Goal: Navigation & Orientation: Understand site structure

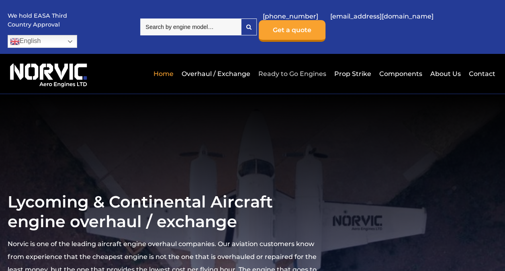
click at [294, 64] on link "Ready to Go Engines" at bounding box center [293, 74] width 72 height 20
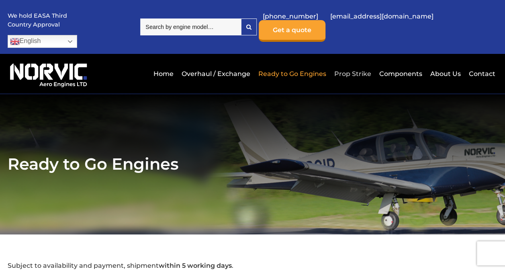
click at [358, 64] on link "Prop Strike" at bounding box center [353, 74] width 41 height 20
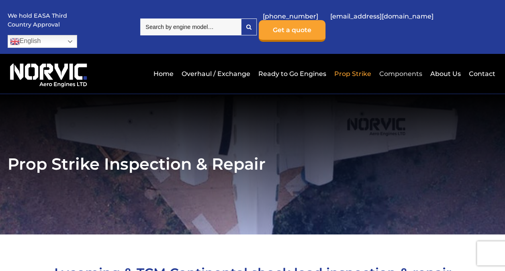
click at [406, 64] on link "Components" at bounding box center [401, 74] width 47 height 20
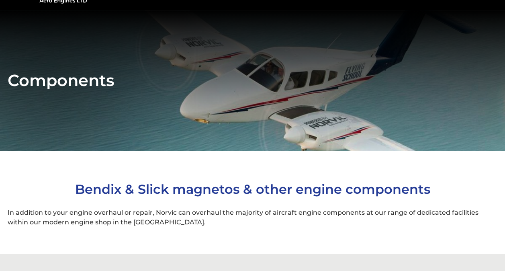
scroll to position [5, 0]
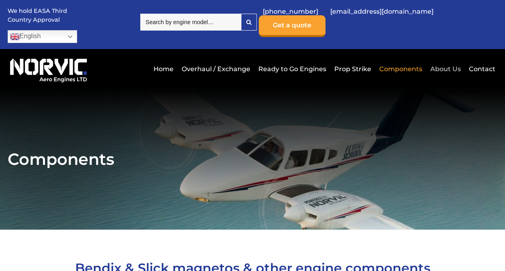
click at [454, 59] on link "About Us" at bounding box center [446, 69] width 35 height 20
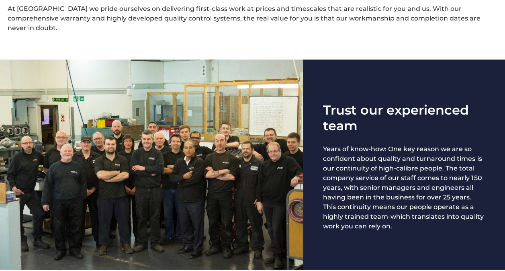
scroll to position [317, 0]
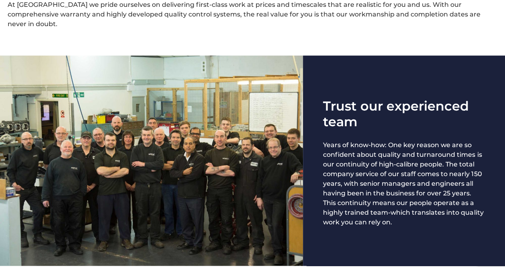
click at [201, 155] on div at bounding box center [151, 160] width 303 height 210
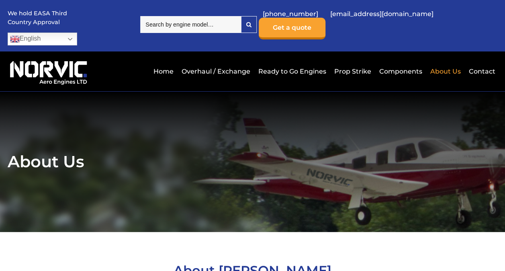
scroll to position [0, 0]
